Goal: Navigation & Orientation: Find specific page/section

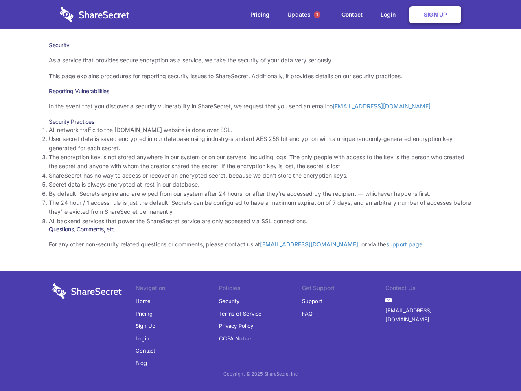
click at [261, 196] on li "By default, Secrets expire and are wiped from our system after 24 hours, or aft…" at bounding box center [261, 193] width 424 height 9
click at [317, 15] on span "1" at bounding box center [317, 14] width 7 height 7
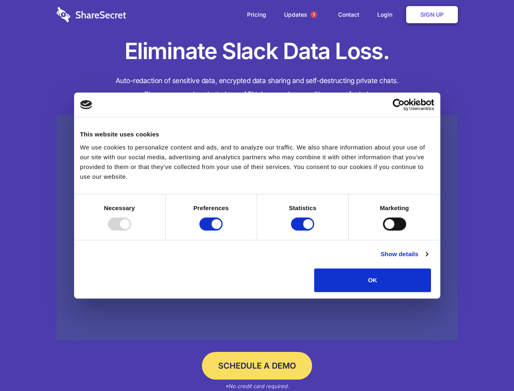
click at [131, 231] on div at bounding box center [119, 224] width 23 height 13
click at [223, 231] on input "Preferences" at bounding box center [211, 224] width 23 height 13
checkbox input "false"
click at [304, 231] on input "Statistics" at bounding box center [302, 224] width 23 height 13
checkbox input "false"
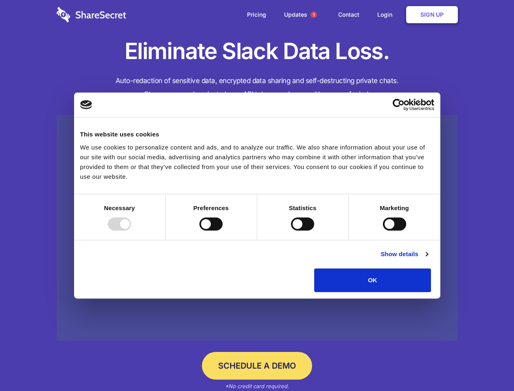
click at [383, 231] on input "Marketing" at bounding box center [394, 224] width 23 height 13
checkbox input "true"
click at [428, 259] on link "Show details" at bounding box center [404, 254] width 47 height 10
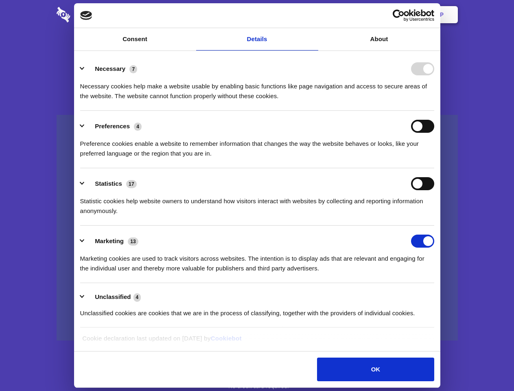
click at [435, 158] on div "Preference cookies enable a website to remember information that changes the wa…" at bounding box center [257, 146] width 354 height 26
click at [314, 15] on span "1" at bounding box center [314, 14] width 7 height 7
